Goal: Navigation & Orientation: Find specific page/section

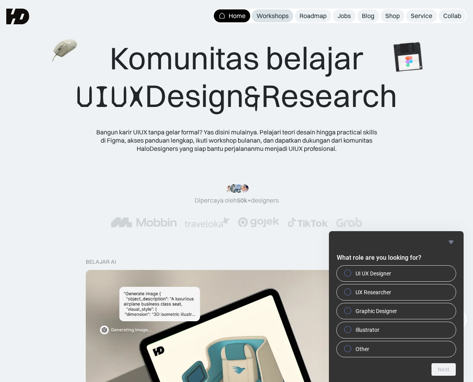
click at [272, 19] on div "Workshops" at bounding box center [272, 16] width 32 height 8
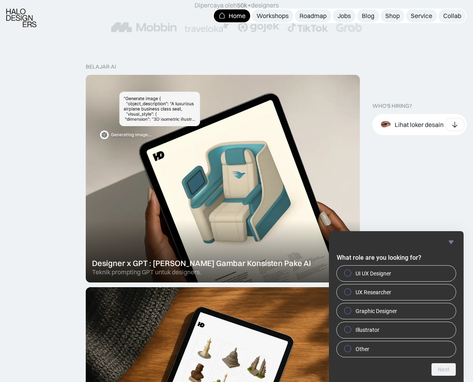
scroll to position [196, 0]
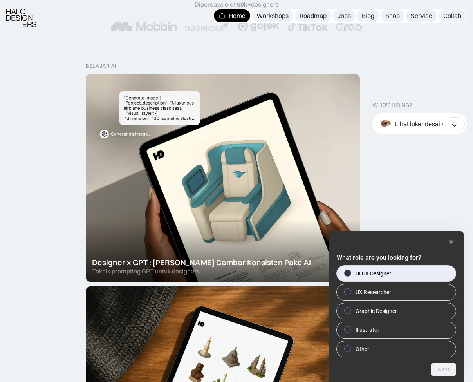
click at [425, 272] on label "UI UX Designer" at bounding box center [396, 273] width 119 height 16
click at [350, 272] on input "UI UX Designer" at bounding box center [347, 272] width 5 height 5
radio input "true"
click at [450, 241] on icon "Hide survey" at bounding box center [450, 242] width 5 height 4
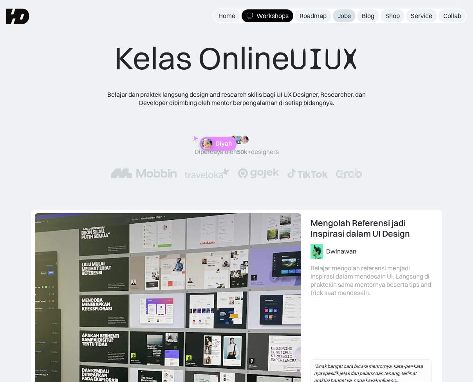
click at [349, 19] on div "Jobs" at bounding box center [343, 16] width 13 height 8
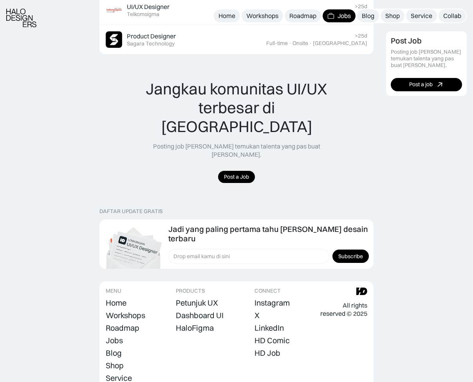
scroll to position [704, 0]
